Goal: Information Seeking & Learning: Learn about a topic

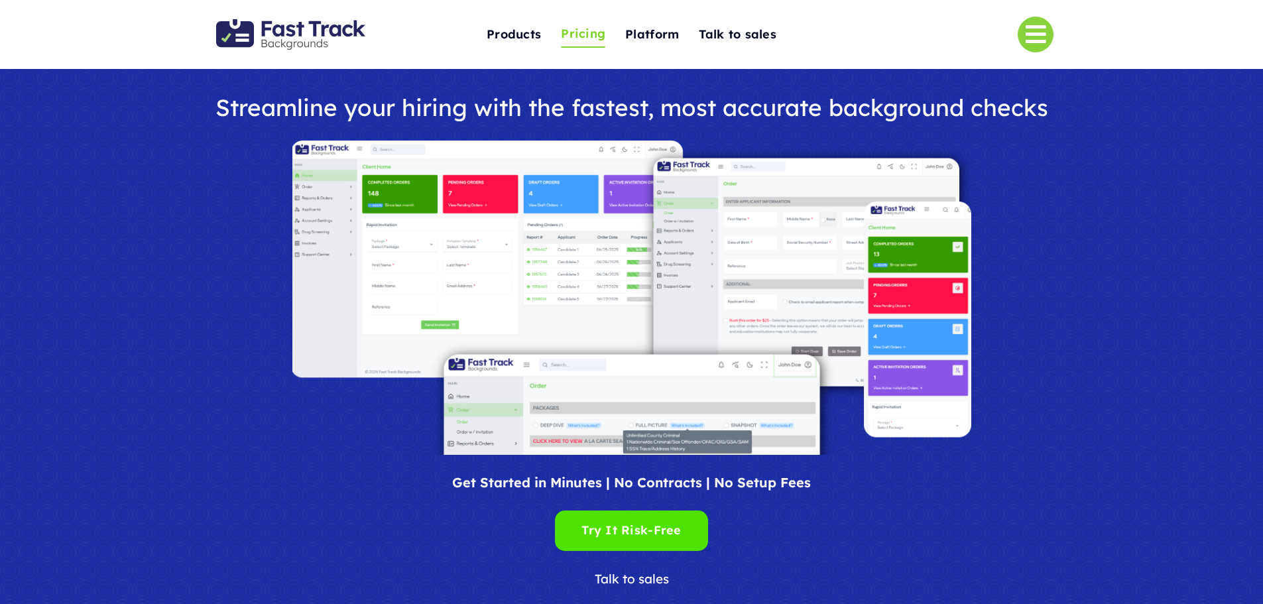
click at [591, 36] on span "Pricing" at bounding box center [583, 34] width 44 height 21
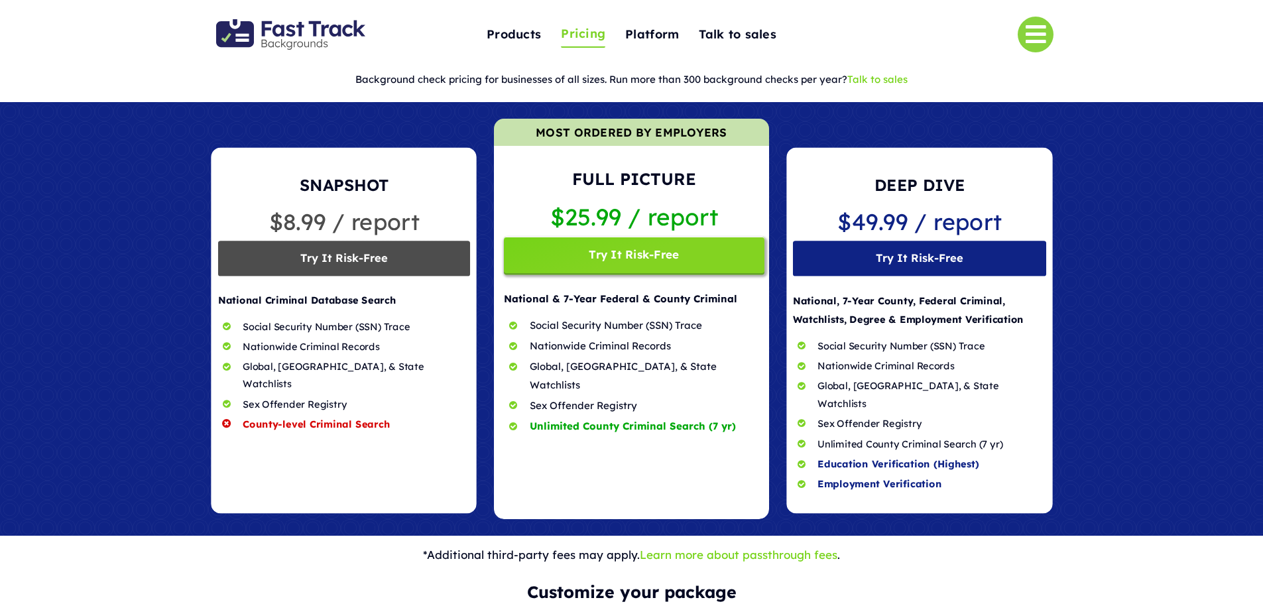
scroll to position [59, 0]
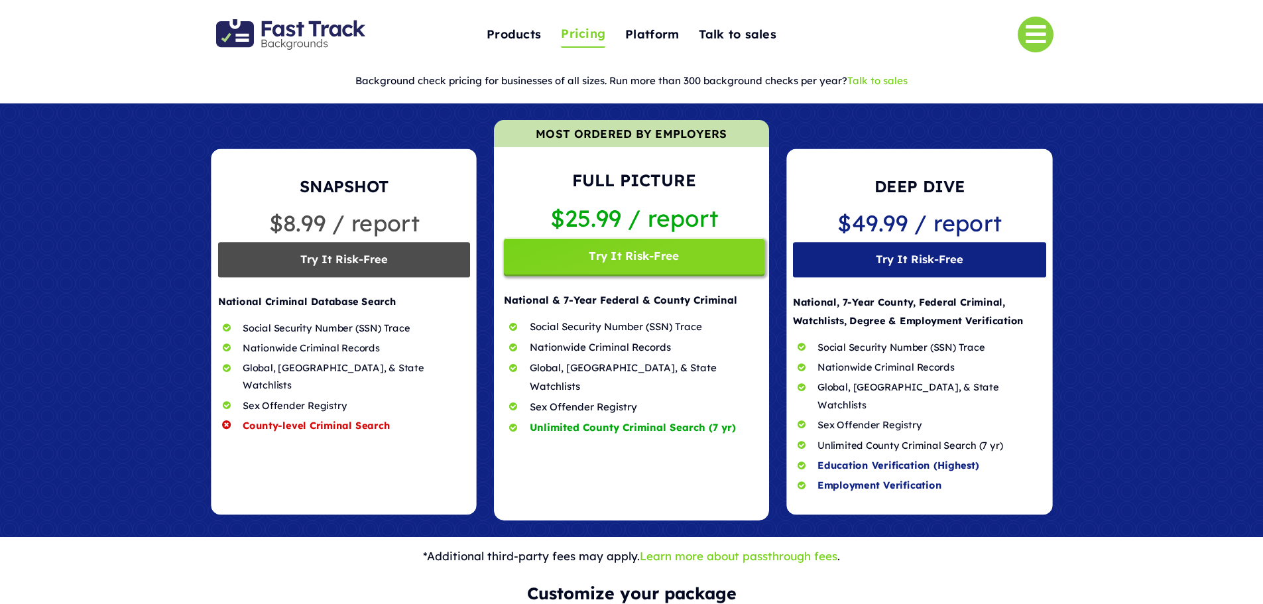
click at [665, 259] on span at bounding box center [631, 320] width 274 height 400
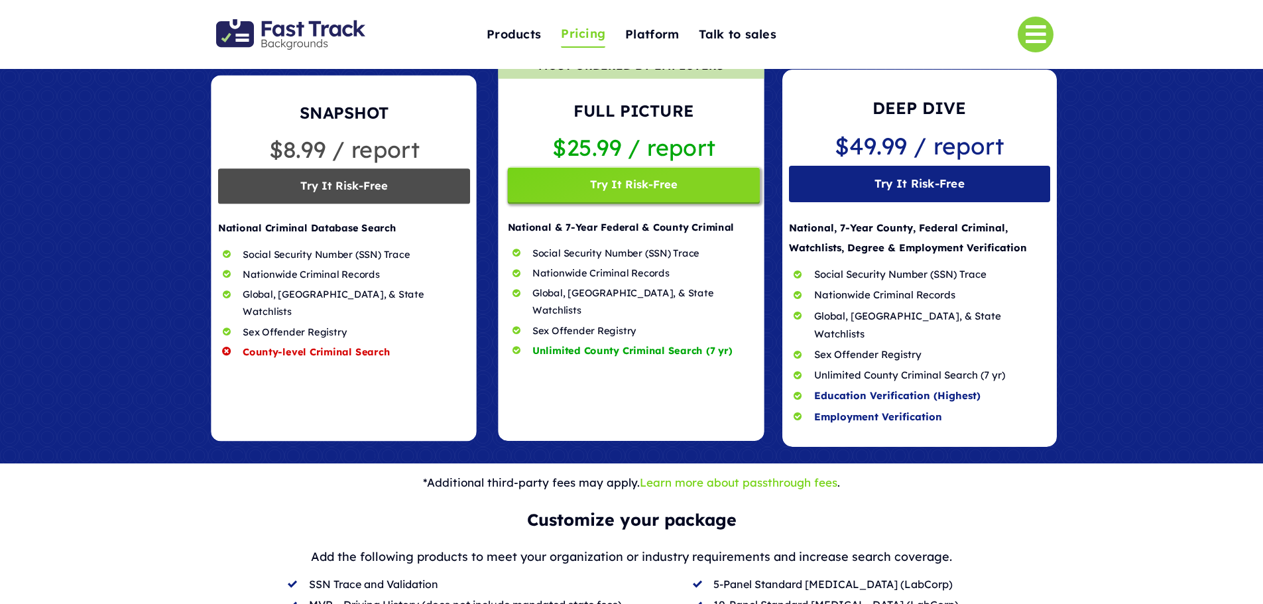
scroll to position [0, 0]
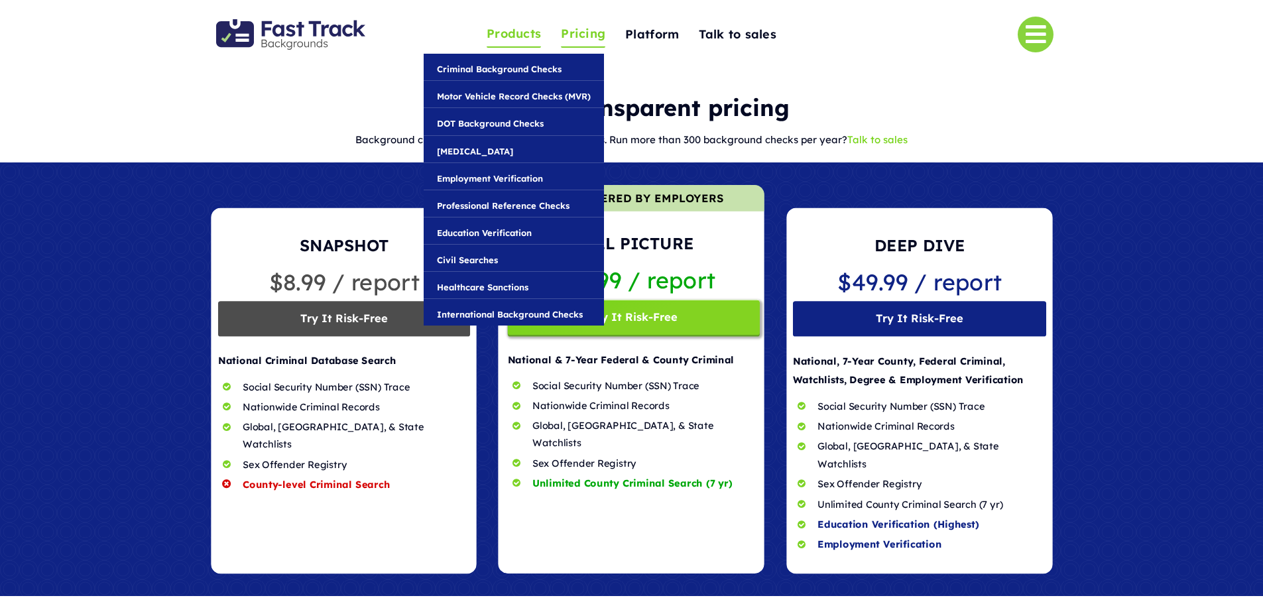
click at [518, 39] on span "Products" at bounding box center [513, 34] width 54 height 21
click at [502, 68] on span "Criminal Background Checks" at bounding box center [499, 69] width 125 height 15
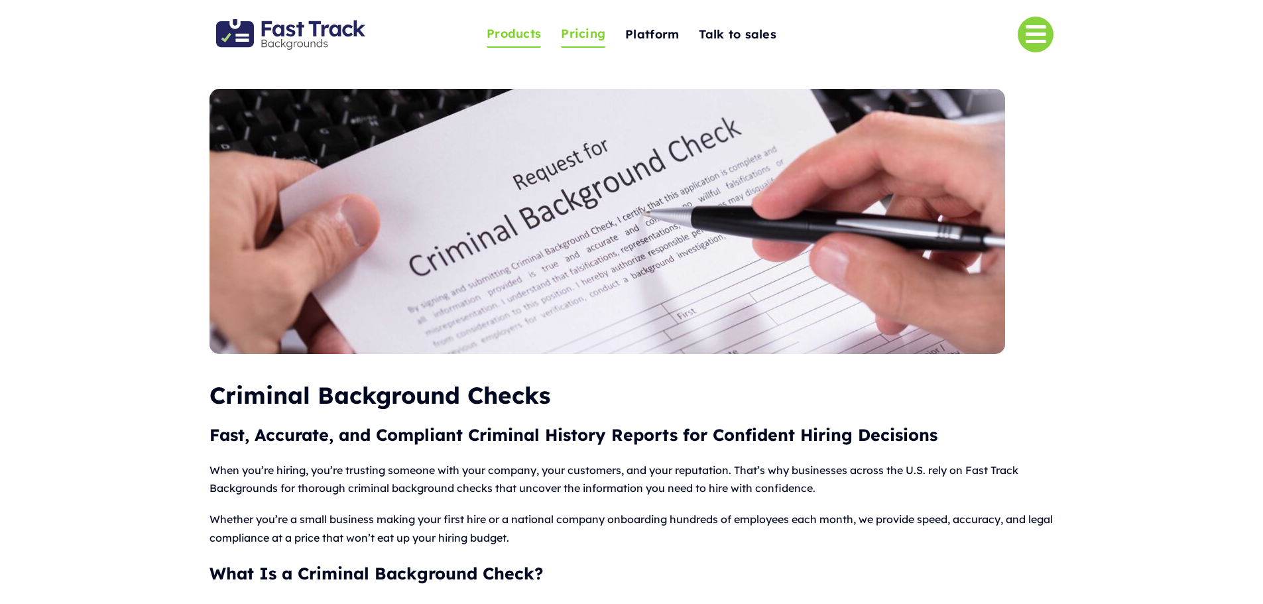
click at [593, 37] on span "Pricing" at bounding box center [583, 34] width 44 height 21
